Goal: Task Accomplishment & Management: Use online tool/utility

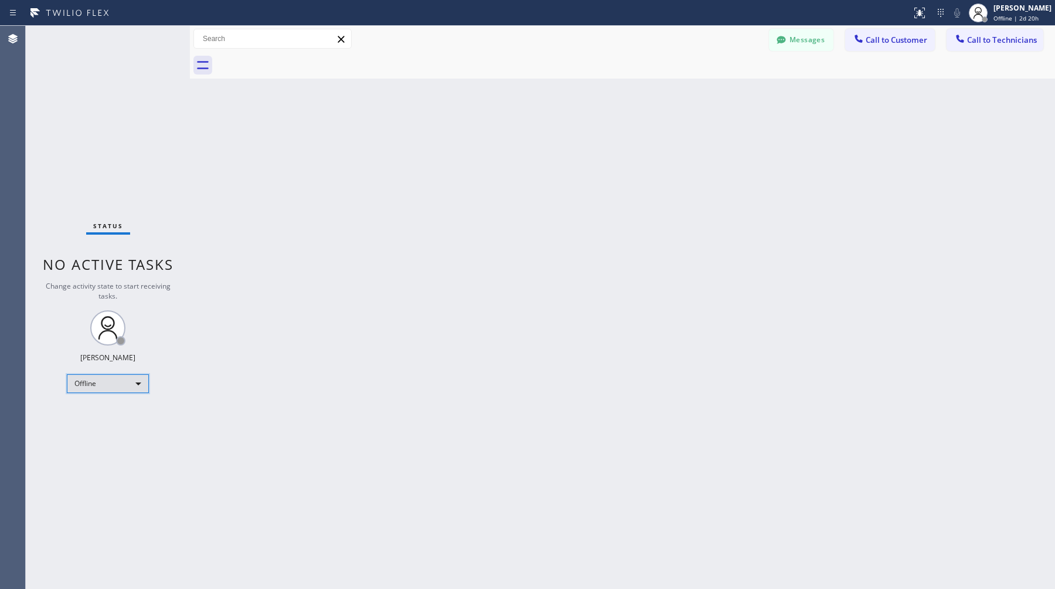
click at [111, 389] on div "Offline" at bounding box center [108, 383] width 82 height 19
click at [103, 412] on li "Available" at bounding box center [107, 414] width 80 height 14
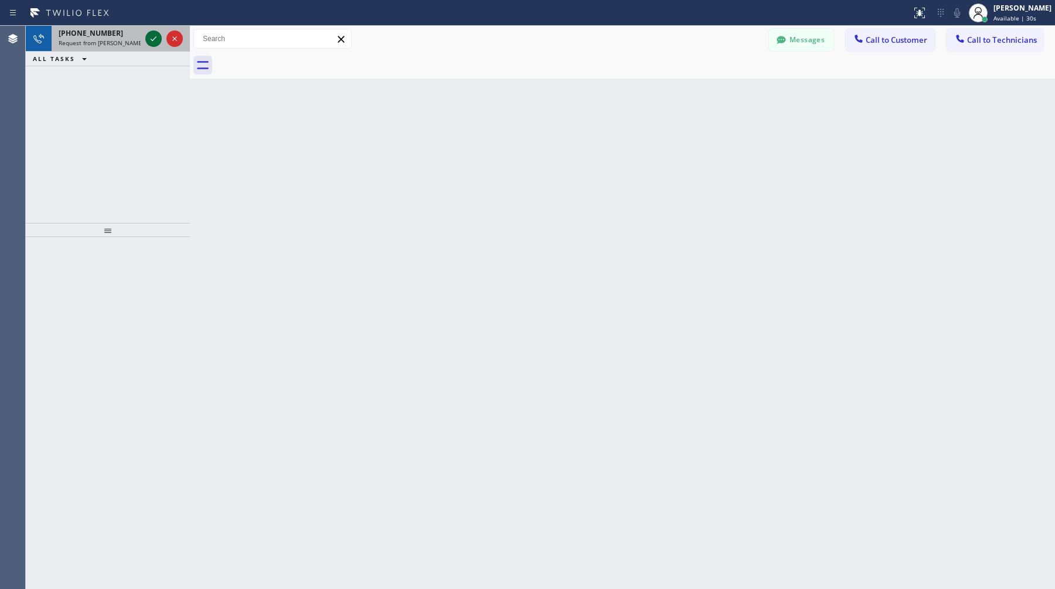
click at [157, 38] on icon at bounding box center [154, 39] width 14 height 14
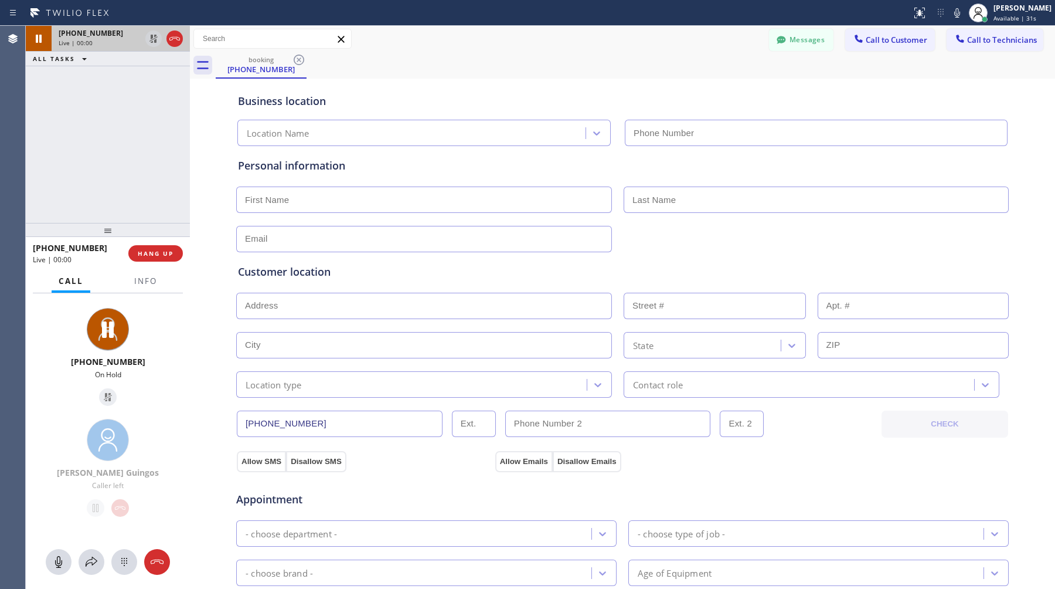
type input "[PHONE_NUMBER]"
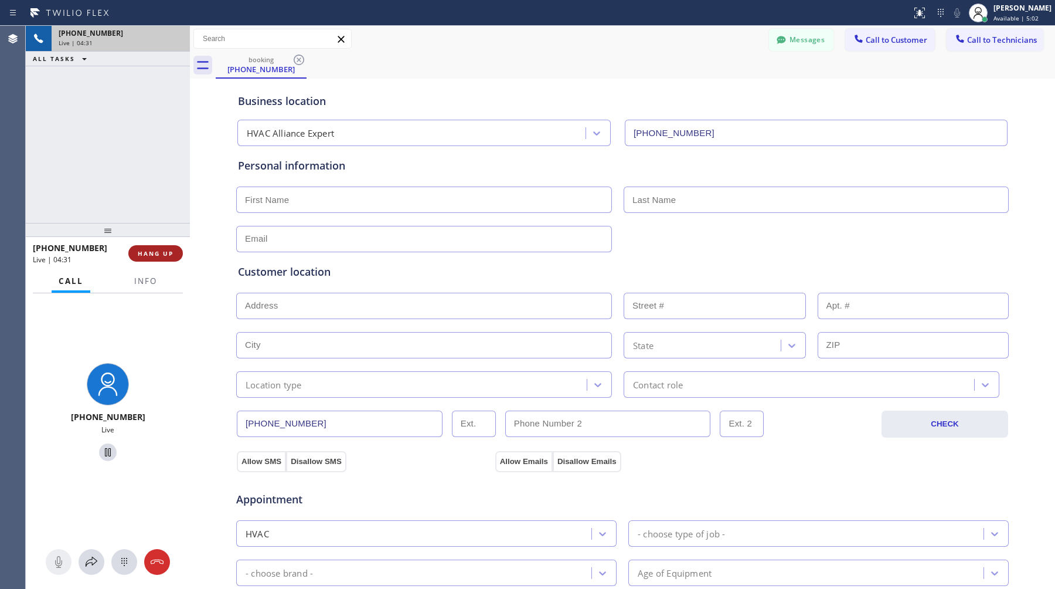
click at [165, 252] on span "HANG UP" at bounding box center [156, 253] width 36 height 8
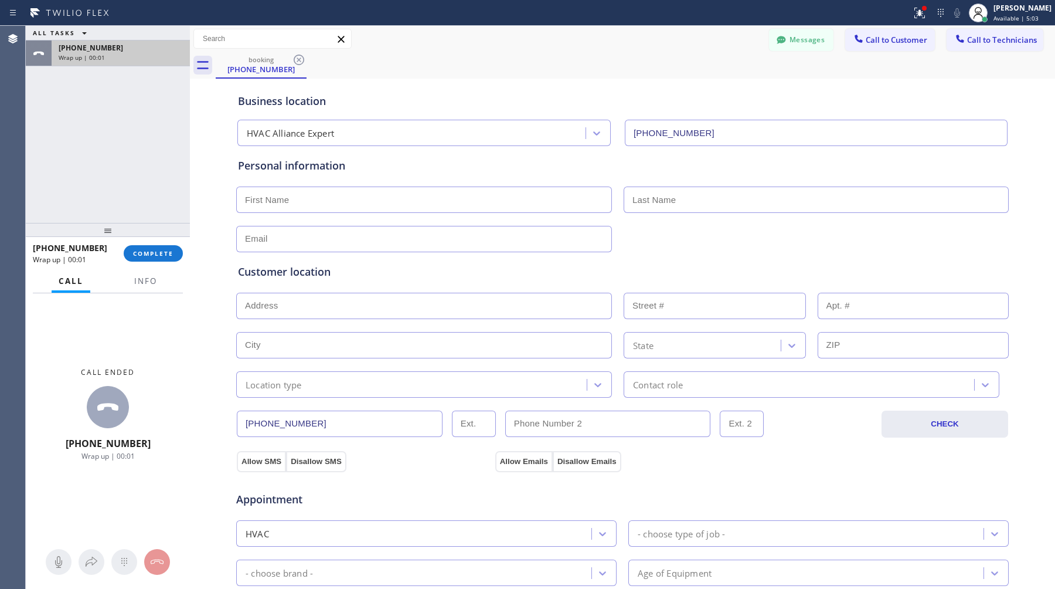
click at [123, 64] on div "[PHONE_NUMBER] Wrap up | 00:01" at bounding box center [119, 53] width 134 height 26
click at [155, 253] on span "COMPLETE" at bounding box center [153, 253] width 40 height 8
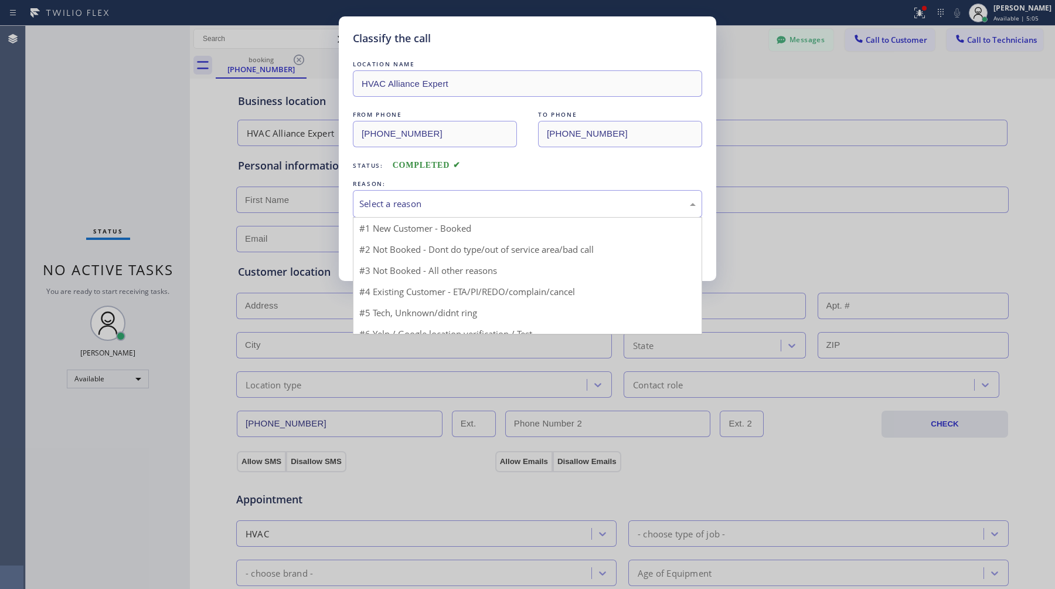
click at [568, 199] on div "Select a reason" at bounding box center [527, 203] width 337 height 13
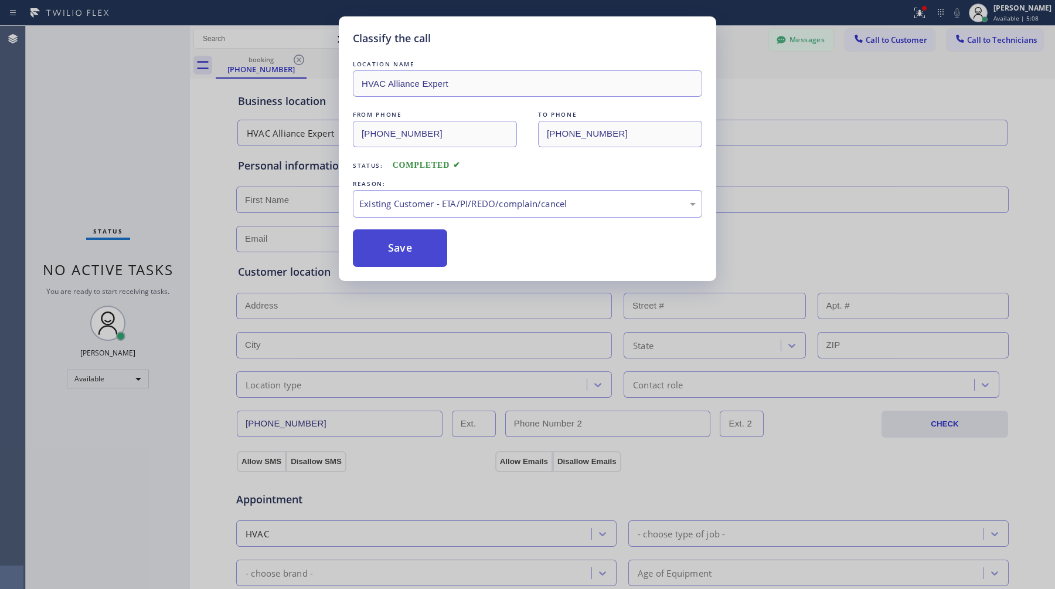
click at [430, 259] on button "Save" at bounding box center [400, 248] width 94 height 38
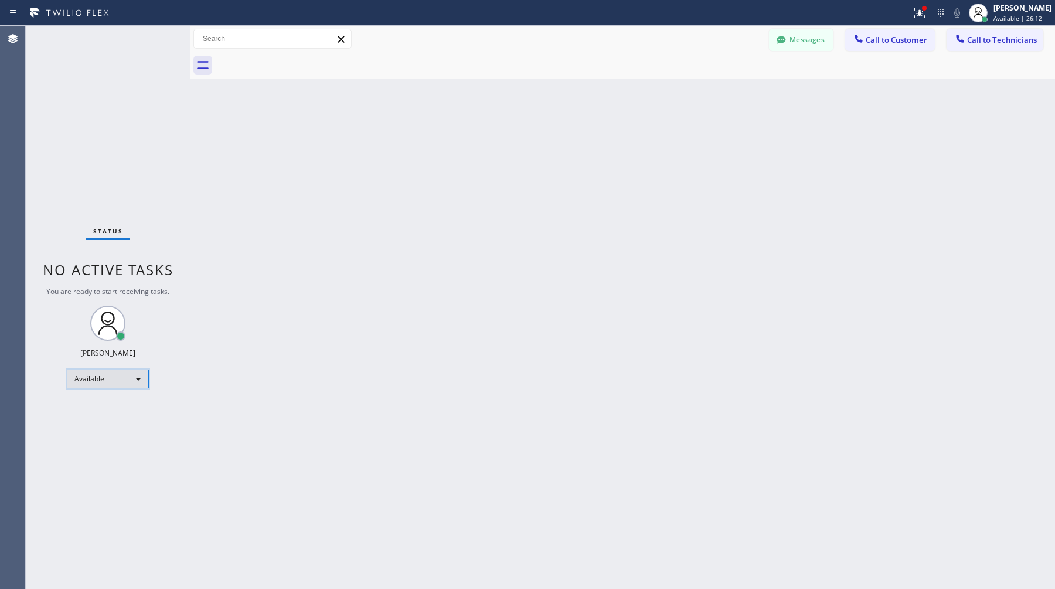
click at [106, 379] on div "Available" at bounding box center [108, 378] width 82 height 19
click at [105, 400] on li "Offline" at bounding box center [107, 395] width 80 height 14
